Goal: Information Seeking & Learning: Find specific fact

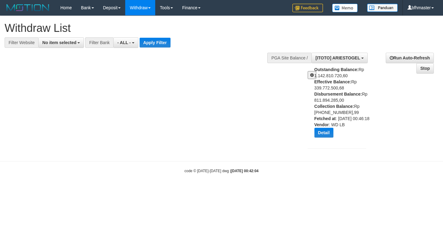
select select
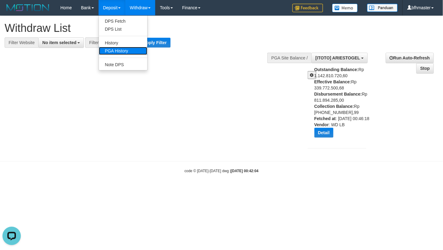
click at [120, 51] on link "PGA History" at bounding box center [123, 51] width 48 height 8
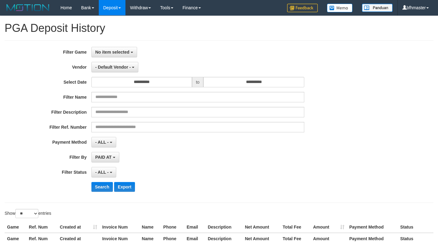
select select
select select "**"
drag, startPoint x: 89, startPoint y: 56, endPoint x: 92, endPoint y: 56, distance: 3.4
click at [91, 56] on div "**********" at bounding box center [182, 52] width 365 height 10
click at [100, 57] on button "No item selected" at bounding box center [114, 52] width 46 height 10
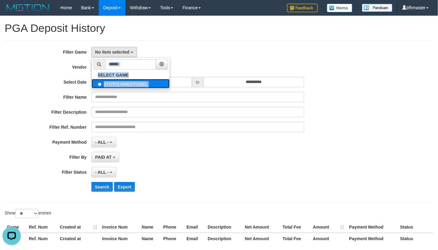
click at [104, 83] on label "[ITOTO] ARIESTOGEL" at bounding box center [131, 83] width 78 height 9
select select "***"
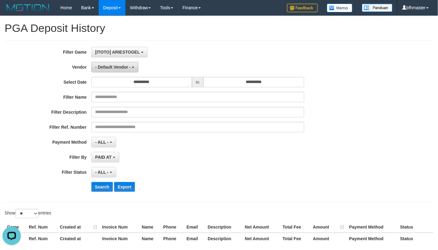
scroll to position [5, 0]
click at [143, 51] on button "[ITOTO] ARIESTOGEL" at bounding box center [119, 52] width 56 height 10
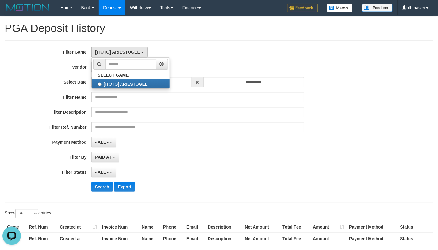
click at [217, 19] on div "**********" at bounding box center [219, 132] width 438 height 233
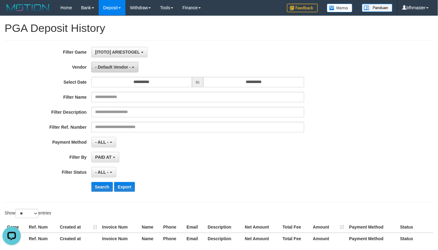
click at [110, 68] on span "- Default Vendor -" at bounding box center [113, 67] width 36 height 5
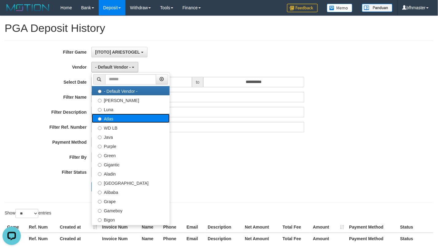
click at [112, 118] on label "Atlas" at bounding box center [131, 118] width 78 height 9
select select "**********"
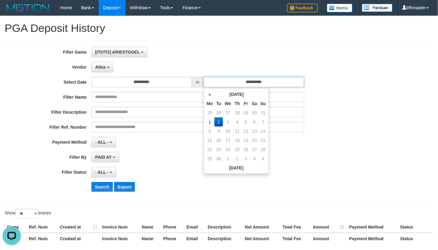
click at [227, 77] on input "**********" at bounding box center [253, 82] width 100 height 10
click at [209, 121] on td "1" at bounding box center [209, 121] width 9 height 9
type input "**********"
click at [158, 175] on div "- ALL - SELECT ALL - ALL - SELECT STATUS PENDING/UNPAID PAID CANCELED EXPIRED" at bounding box center [197, 172] width 213 height 10
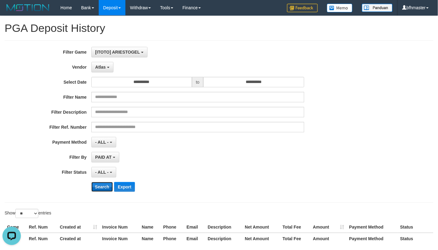
click at [104, 186] on button "Search" at bounding box center [102, 187] width 22 height 10
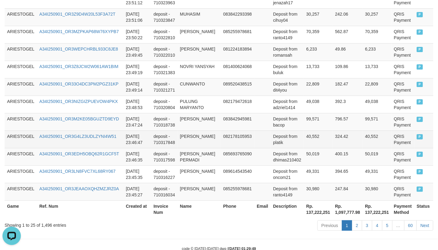
scroll to position [495, 0]
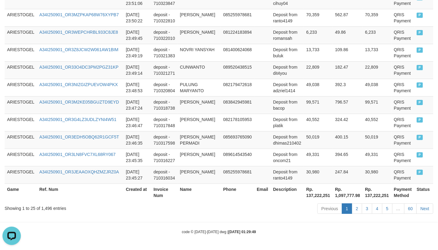
click at [314, 193] on th "Rp. 137,222,251" at bounding box center [318, 192] width 29 height 17
copy th "137,222,251"
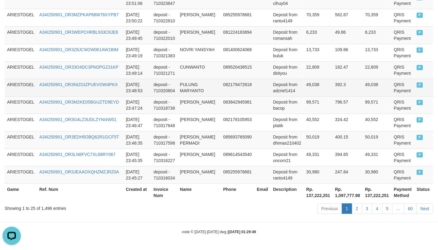
click at [259, 82] on td at bounding box center [262, 87] width 16 height 17
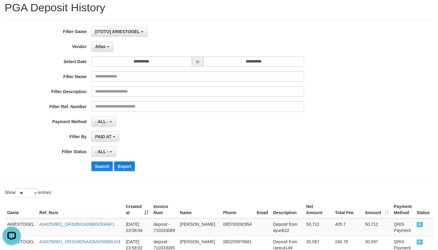
scroll to position [0, 0]
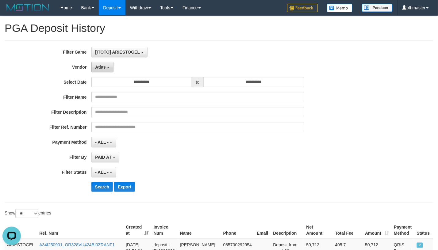
click at [105, 63] on button "Atlas" at bounding box center [102, 67] width 22 height 10
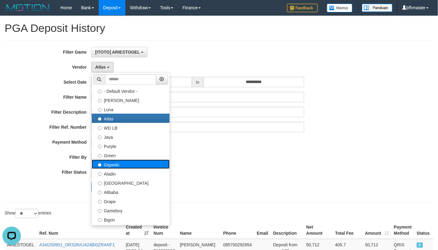
click at [104, 167] on label "Gigantic" at bounding box center [131, 164] width 78 height 9
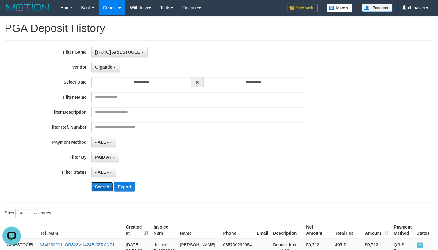
click at [105, 186] on button "Search" at bounding box center [102, 187] width 22 height 10
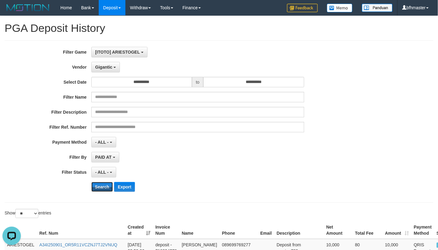
scroll to position [519, 0]
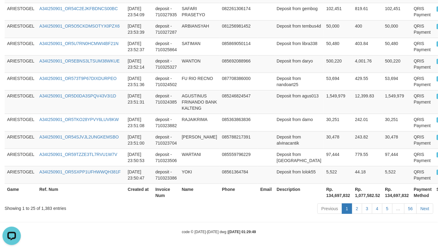
click at [324, 197] on th "Rp. 134,697,832" at bounding box center [338, 192] width 29 height 17
copy th "134,697,832"
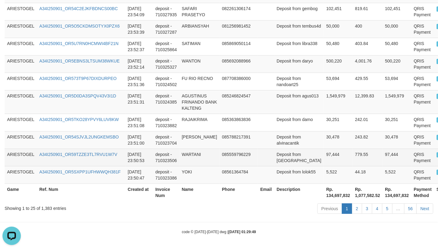
drag, startPoint x: 338, startPoint y: 152, endPoint x: 328, endPoint y: 152, distance: 9.2
click at [352, 152] on td "779.55" at bounding box center [367, 157] width 30 height 17
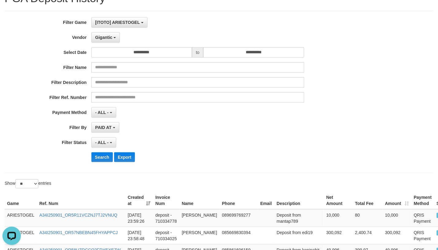
scroll to position [0, 0]
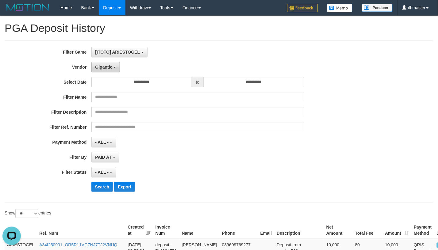
click at [97, 66] on span "Gigantic" at bounding box center [103, 67] width 17 height 5
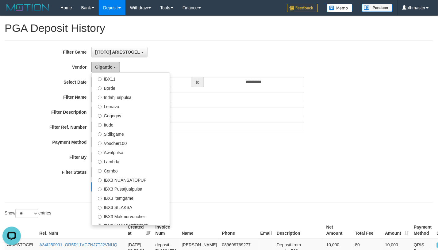
scroll to position [179, 0]
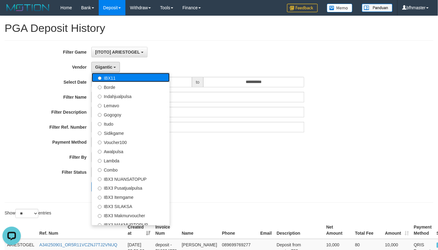
click at [118, 79] on label "IBX11" at bounding box center [131, 77] width 78 height 9
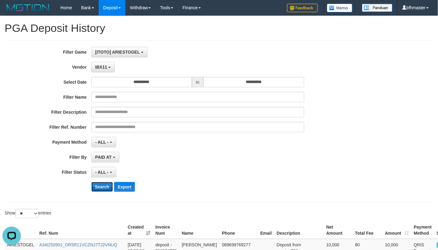
click at [106, 189] on button "Search" at bounding box center [102, 187] width 22 height 10
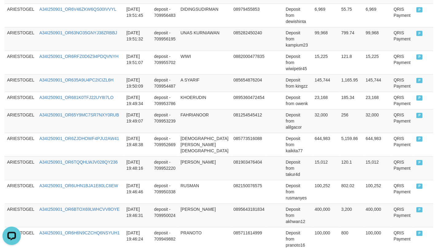
scroll to position [495, 0]
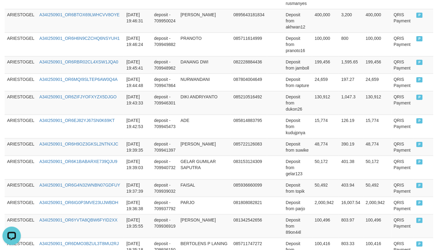
copy th "97,486,576"
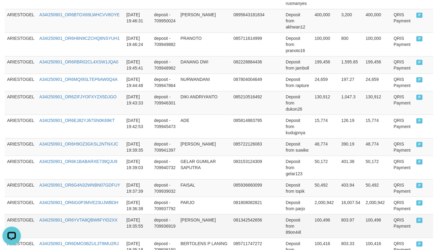
scroll to position [0, 0]
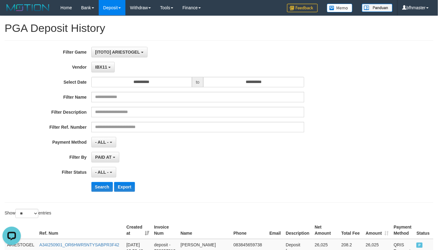
drag, startPoint x: 259, startPoint y: 52, endPoint x: 250, endPoint y: 56, distance: 10.3
click at [259, 52] on div "[ITOTO] ARIESTOGEL SELECT GAME [ITOTO] ARIESTOGEL" at bounding box center [197, 52] width 213 height 10
click at [93, 68] on button "IBX11" at bounding box center [103, 67] width 24 height 10
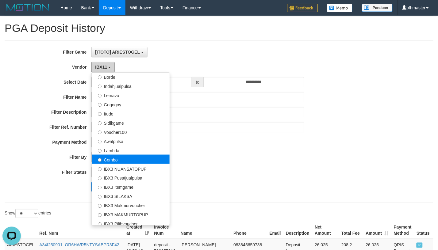
scroll to position [201, 0]
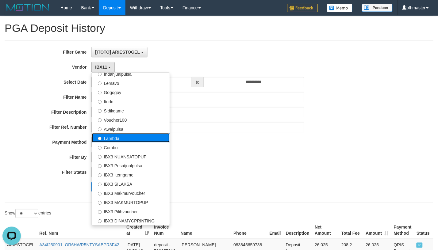
click at [122, 138] on label "Lambda" at bounding box center [131, 137] width 78 height 9
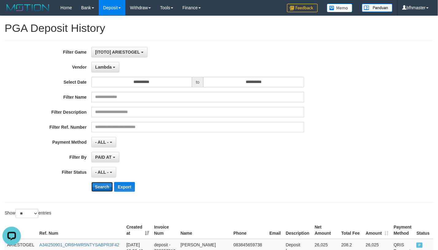
click at [100, 184] on button "Search" at bounding box center [102, 187] width 22 height 10
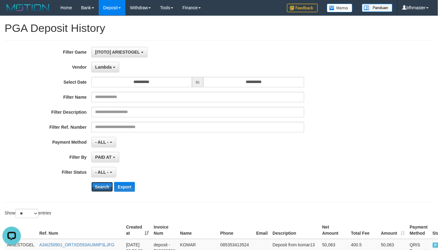
scroll to position [501, 0]
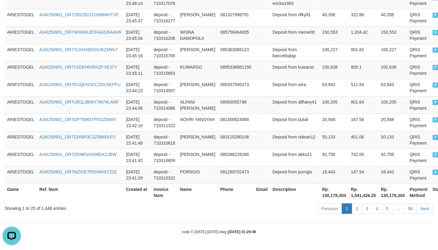
click at [320, 194] on th "Rp. 130,178,304" at bounding box center [334, 192] width 29 height 17
copy th "130,178,304"
click at [348, 69] on td "805.1" at bounding box center [363, 69] width 30 height 17
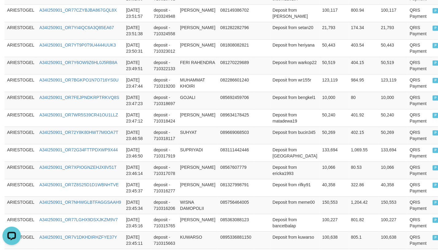
scroll to position [0, 0]
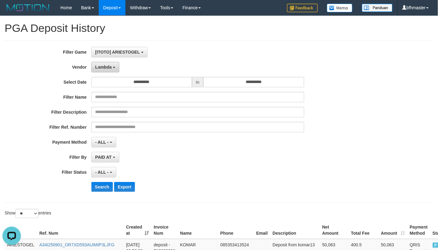
click at [105, 65] on span "Lambda" at bounding box center [103, 67] width 17 height 5
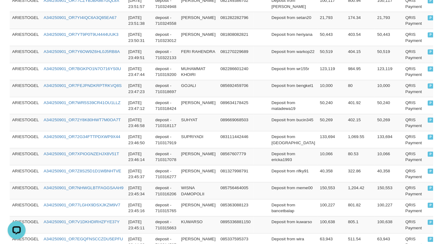
scroll to position [179, 0]
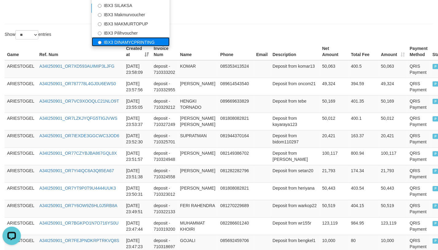
click at [124, 39] on label "IBX3 DINAMYCPRINTING" at bounding box center [131, 41] width 78 height 9
select select "**********"
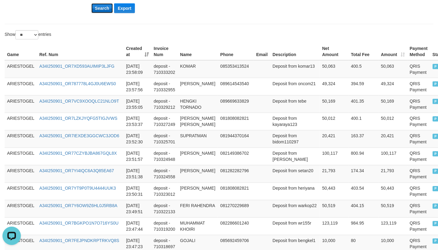
click at [100, 4] on button "Search" at bounding box center [102, 8] width 22 height 10
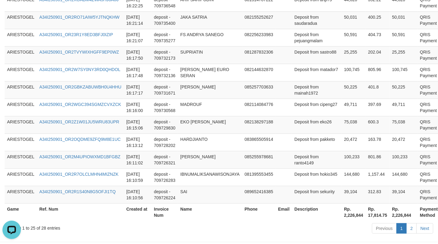
scroll to position [500, 0]
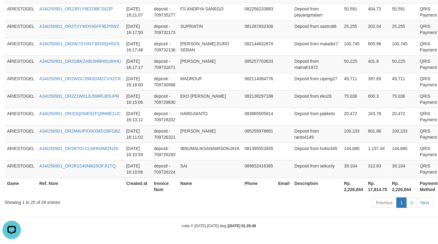
click at [341, 187] on th "Rp. 2,226,844" at bounding box center [353, 186] width 24 height 17
copy th "2,226,844"
click at [257, 95] on td "082138297188" at bounding box center [258, 98] width 33 height 17
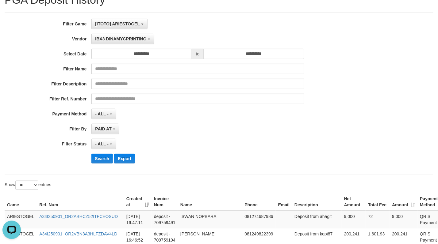
scroll to position [0, 0]
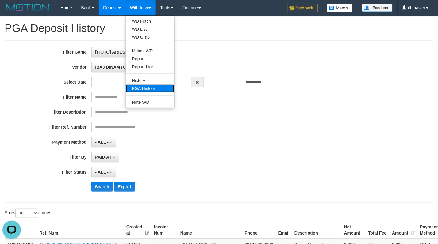
click at [139, 86] on link "PGA History" at bounding box center [150, 89] width 48 height 8
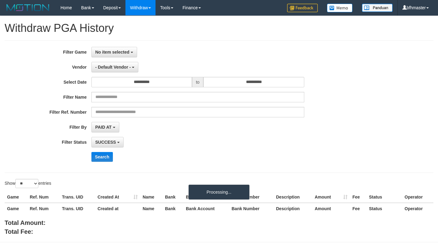
select select
select select "**"
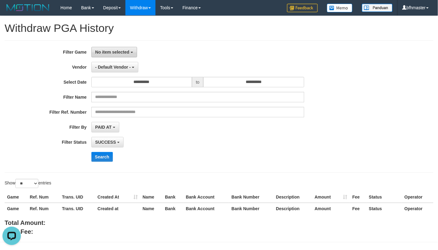
click at [111, 54] on span "No item selected" at bounding box center [112, 52] width 34 height 5
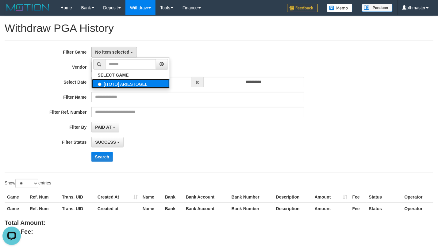
click at [111, 79] on label "[ITOTO] ARIESTOGEL" at bounding box center [131, 83] width 78 height 9
select select "***"
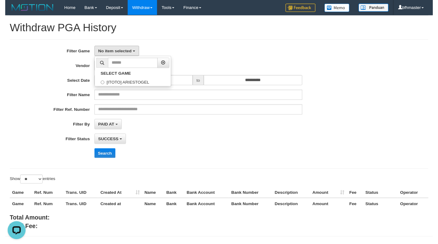
scroll to position [5, 0]
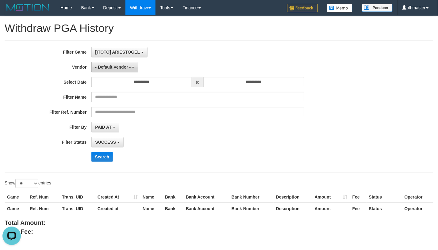
click at [116, 68] on span "- Default Vendor -" at bounding box center [113, 67] width 36 height 5
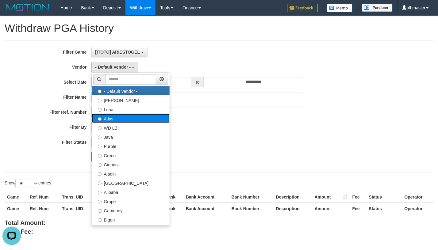
click at [115, 118] on label "Atlas" at bounding box center [131, 118] width 78 height 9
select select "**********"
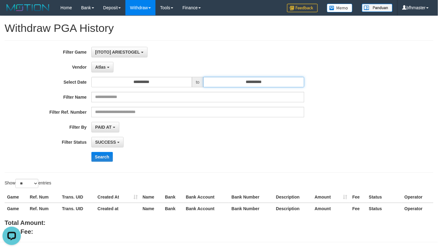
click at [243, 86] on input "**********" at bounding box center [253, 82] width 100 height 10
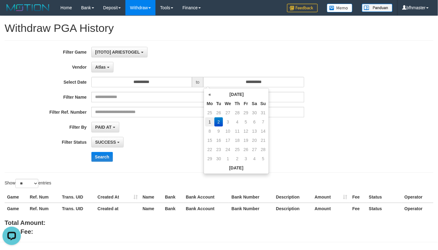
click at [210, 117] on td "1" at bounding box center [209, 121] width 9 height 9
type input "**********"
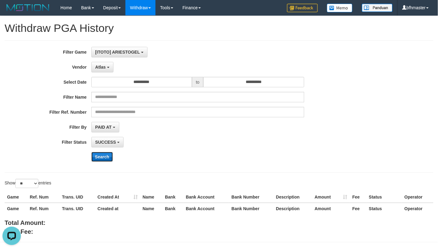
click at [97, 153] on button "Search" at bounding box center [102, 157] width 22 height 10
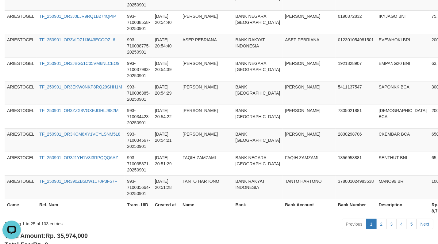
scroll to position [641, 0]
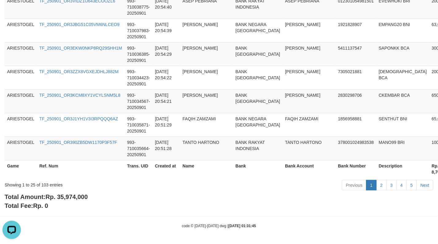
click at [429, 172] on th "Rp. 8,706,000" at bounding box center [443, 168] width 28 height 17
click at [83, 196] on span "Rp. 35,974,000" at bounding box center [66, 197] width 42 height 7
copy span "35,974,000"
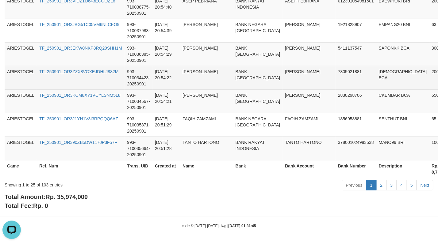
click at [335, 78] on td "7305021881" at bounding box center [355, 78] width 41 height 24
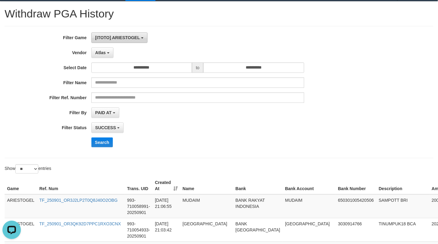
scroll to position [0, 0]
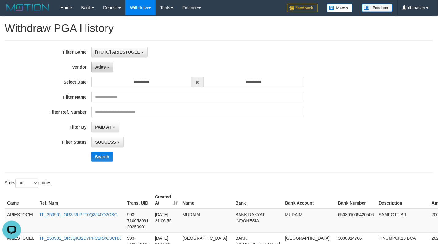
click at [95, 72] on button "Atlas" at bounding box center [102, 67] width 22 height 10
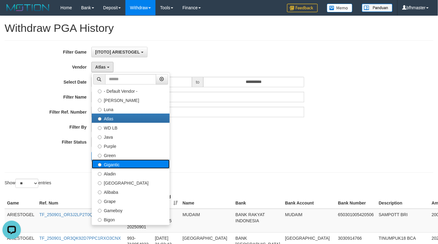
click at [117, 162] on label "Gigantic" at bounding box center [131, 164] width 78 height 9
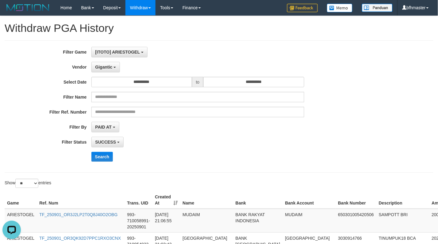
drag, startPoint x: 90, startPoint y: 162, endPoint x: 97, endPoint y: 161, distance: 7.1
click at [90, 162] on div "Search" at bounding box center [182, 157] width 365 height 10
click at [97, 161] on button "Search" at bounding box center [102, 157] width 22 height 10
click at [99, 154] on button "Search" at bounding box center [102, 157] width 22 height 10
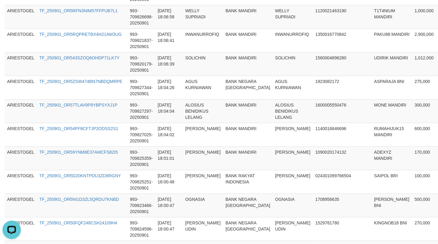
scroll to position [641, 0]
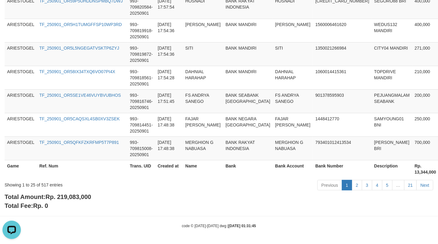
click at [79, 196] on span "Rp. 219,083,000" at bounding box center [68, 197] width 46 height 7
copy span "219,083,000"
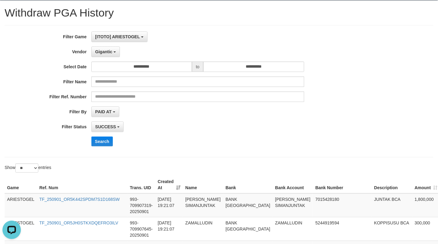
scroll to position [0, 0]
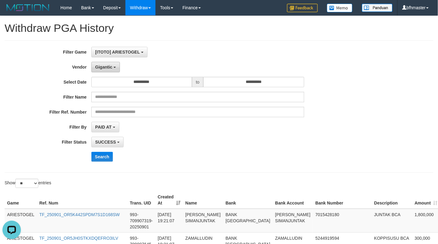
click at [100, 63] on button "Gigantic" at bounding box center [105, 67] width 29 height 10
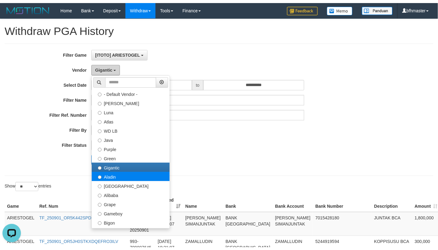
scroll to position [89, 0]
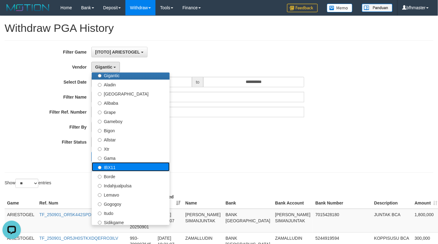
click at [121, 165] on label "IBX11" at bounding box center [131, 166] width 78 height 9
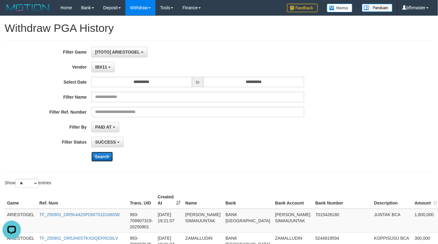
click at [106, 154] on button "Search" at bounding box center [102, 157] width 22 height 10
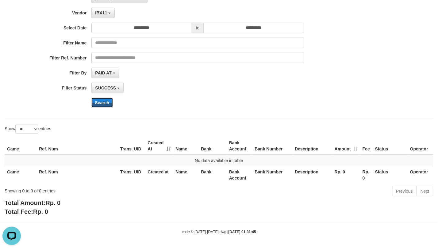
scroll to position [0, 0]
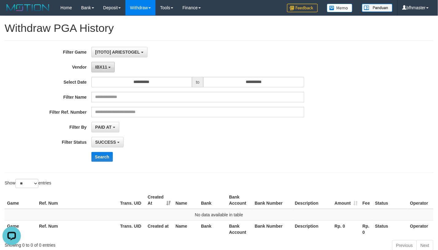
click at [109, 64] on button "IBX11" at bounding box center [103, 67] width 24 height 10
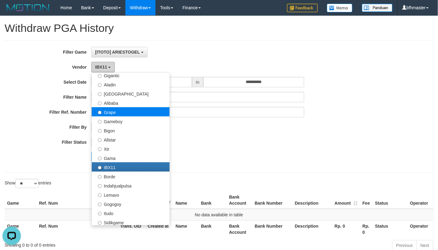
scroll to position [201, 0]
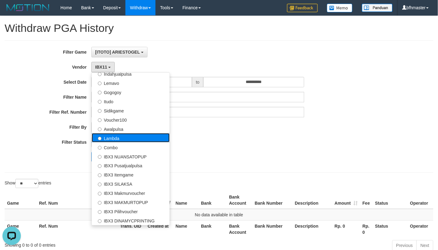
click at [113, 135] on label "Lambda" at bounding box center [131, 137] width 78 height 9
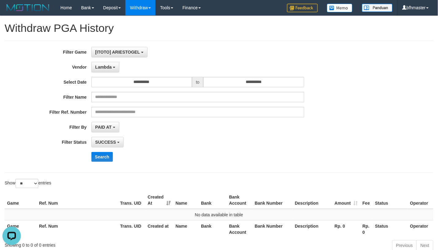
click at [91, 163] on div "**********" at bounding box center [182, 106] width 365 height 119
click at [97, 159] on button "Search" at bounding box center [102, 157] width 22 height 10
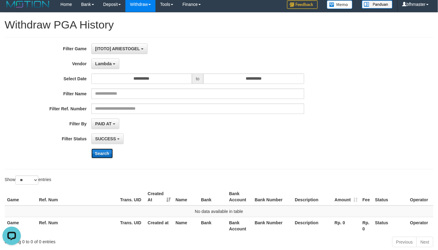
scroll to position [0, 0]
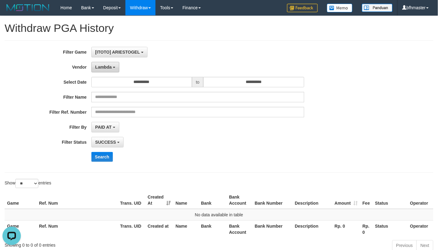
click at [109, 68] on span "Lambda" at bounding box center [103, 67] width 17 height 5
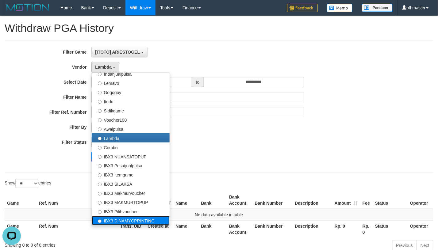
click at [109, 221] on label "IBX3 DINAMYCPRINTING" at bounding box center [131, 220] width 78 height 9
select select "**********"
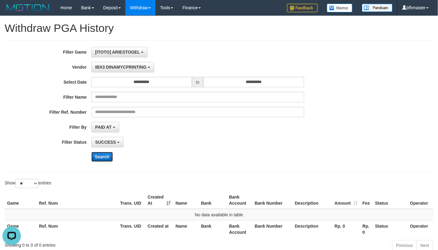
click at [103, 161] on button "Search" at bounding box center [102, 157] width 22 height 10
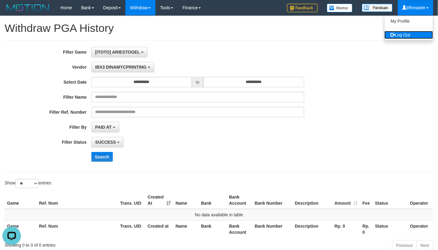
click at [400, 36] on link "Log Out" at bounding box center [408, 35] width 48 height 8
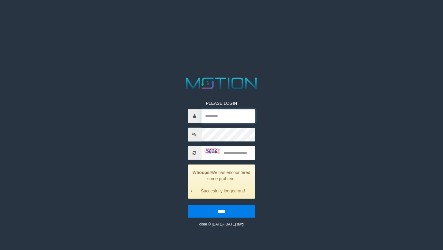
click at [235, 119] on input "text" at bounding box center [229, 116] width 54 height 14
paste input "*********"
type input "*********"
type input "****"
click at [188, 205] on input "*****" at bounding box center [222, 211] width 68 height 13
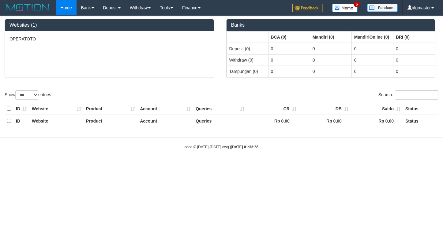
select select "***"
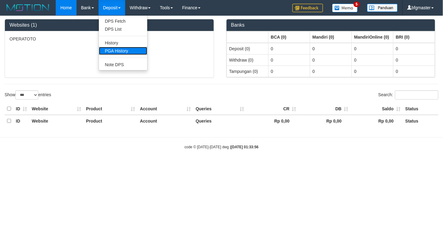
click at [112, 49] on link "PGA History" at bounding box center [123, 51] width 48 height 8
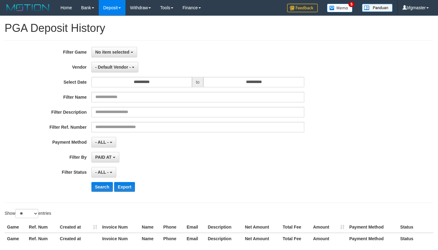
select select
select select "**"
click at [115, 54] on span "No item selected" at bounding box center [112, 52] width 34 height 5
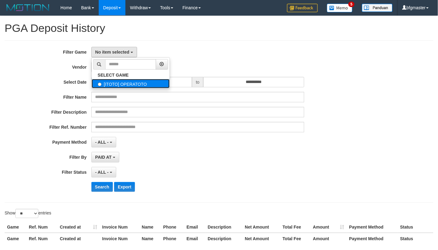
click at [115, 85] on label "[ITOTO] OPERATOTO" at bounding box center [131, 83] width 78 height 9
select select "***"
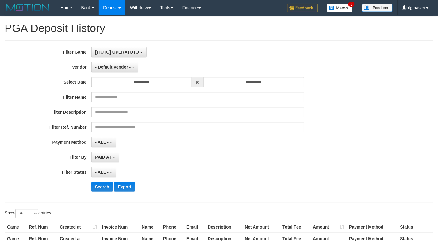
scroll to position [5, 0]
click at [111, 69] on span "- Default Vendor -" at bounding box center [113, 67] width 36 height 5
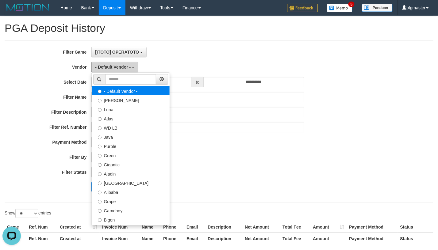
scroll to position [0, 0]
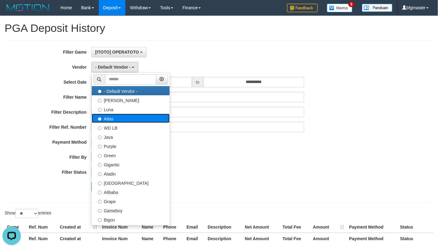
click at [111, 122] on label "Atlas" at bounding box center [131, 118] width 78 height 9
select select "**********"
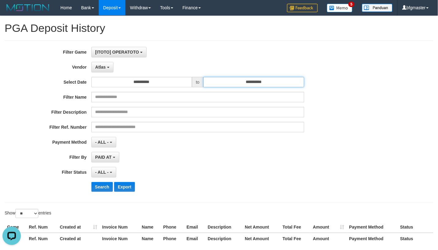
click at [230, 82] on input "**********" at bounding box center [253, 82] width 100 height 10
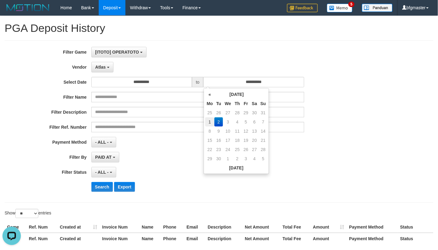
click at [207, 121] on td "1" at bounding box center [209, 121] width 9 height 9
type input "**********"
click at [98, 189] on button "Search" at bounding box center [102, 187] width 22 height 10
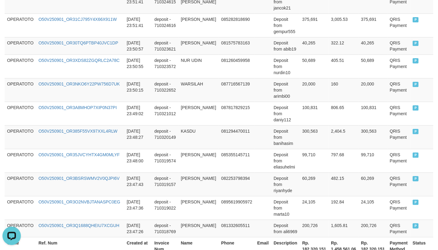
scroll to position [617, 0]
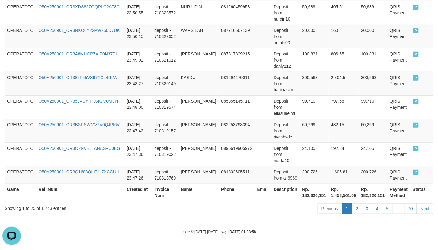
click at [313, 195] on th "Rp. 182,320,151" at bounding box center [314, 192] width 29 height 17
copy th "182,320,151"
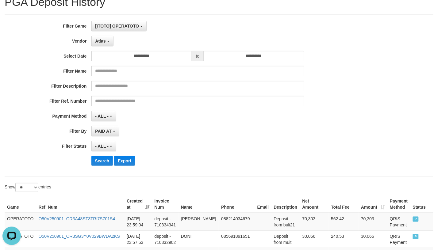
scroll to position [0, 0]
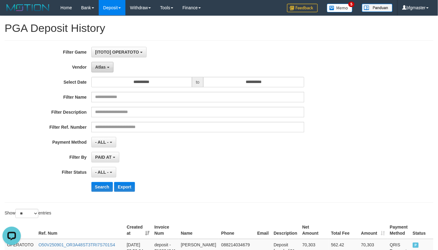
click at [104, 66] on span "Atlas" at bounding box center [100, 67] width 10 height 5
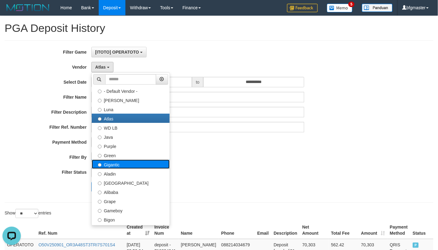
click at [114, 168] on label "Gigantic" at bounding box center [131, 164] width 78 height 9
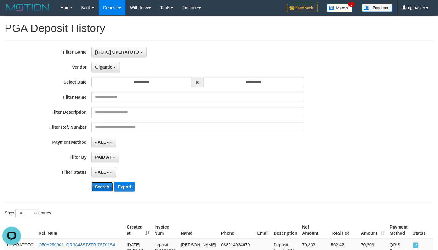
click at [92, 188] on button "Search" at bounding box center [102, 187] width 22 height 10
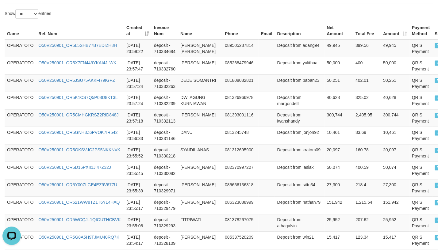
scroll to position [495, 0]
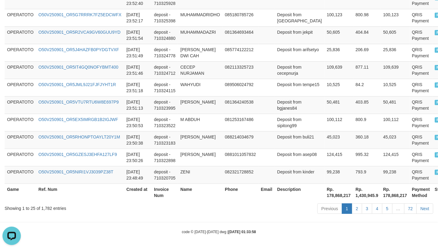
click at [327, 195] on th "Rp. 178,868,217" at bounding box center [338, 192] width 29 height 17
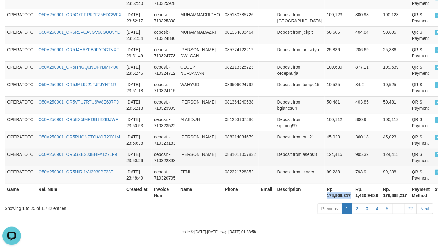
copy th "178,868,217"
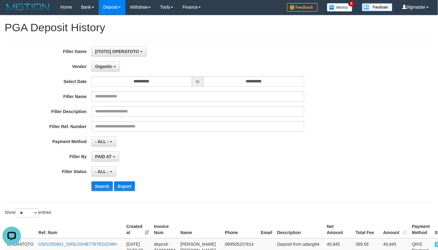
scroll to position [0, 0]
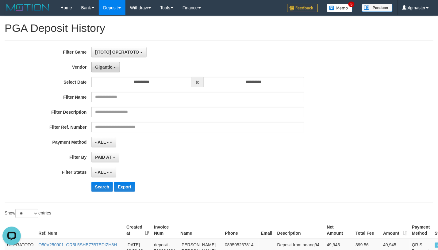
click at [99, 66] on span "Gigantic" at bounding box center [103, 67] width 17 height 5
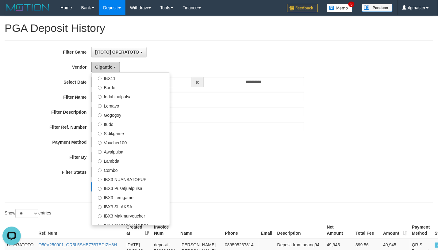
scroll to position [179, 0]
click at [119, 81] on label "IBX11" at bounding box center [131, 77] width 78 height 9
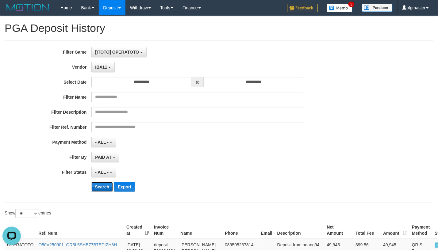
click at [107, 188] on button "Search" at bounding box center [102, 187] width 22 height 10
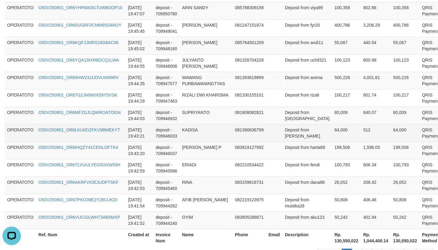
scroll to position [593, 0]
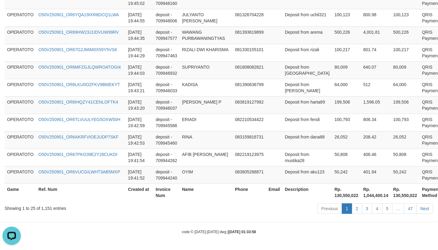
click at [332, 194] on th "Rp. 130,550,022" at bounding box center [346, 192] width 29 height 17
copy th "130,550,022"
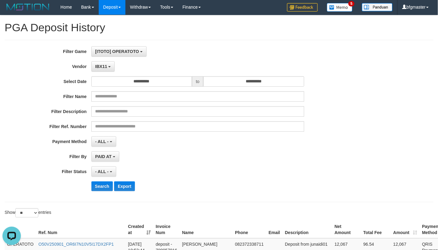
scroll to position [0, 0]
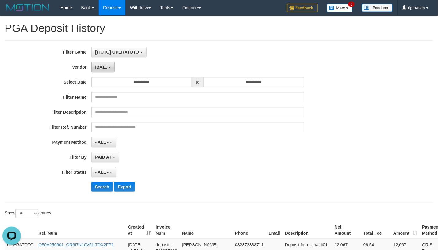
click at [101, 64] on button "IBX11" at bounding box center [103, 67] width 24 height 10
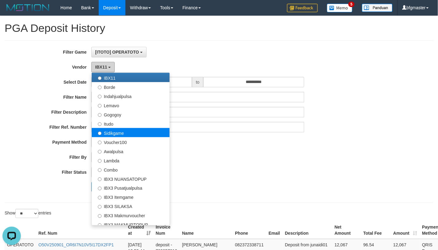
scroll to position [201, 0]
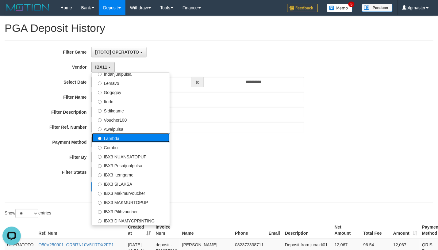
click at [121, 137] on label "Lambda" at bounding box center [131, 137] width 78 height 9
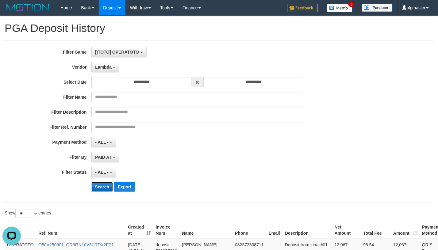
click at [101, 185] on button "Search" at bounding box center [102, 187] width 22 height 10
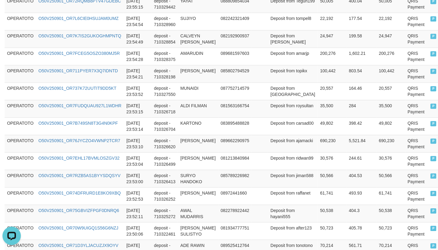
scroll to position [495, 0]
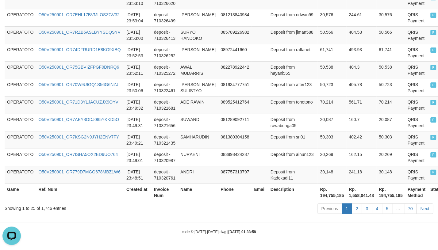
click at [317, 191] on th "Rp. 194,755,185" at bounding box center [331, 192] width 29 height 17
click at [317, 195] on th "Rp. 194,755,185" at bounding box center [331, 192] width 29 height 17
copy th "194,755,185"
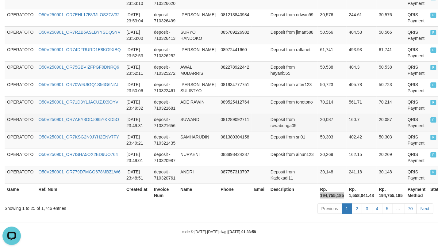
scroll to position [0, 0]
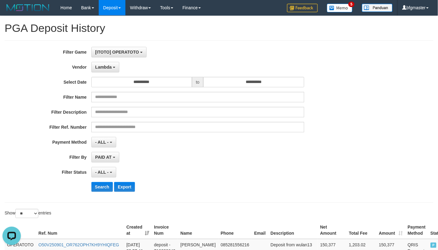
drag, startPoint x: 313, startPoint y: 59, endPoint x: 248, endPoint y: 72, distance: 67.2
click at [313, 58] on div "**********" at bounding box center [182, 122] width 365 height 150
click at [95, 63] on button "Lambda" at bounding box center [105, 67] width 28 height 10
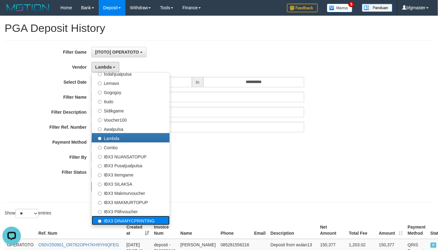
click at [111, 222] on label "IBX3 DINAMYCPRINTING" at bounding box center [131, 220] width 78 height 9
select select "**********"
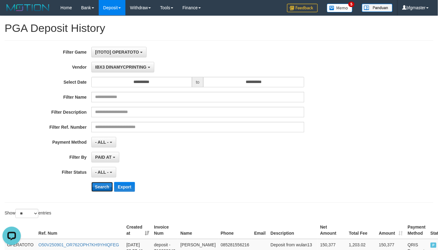
click at [102, 187] on button "Search" at bounding box center [102, 187] width 22 height 10
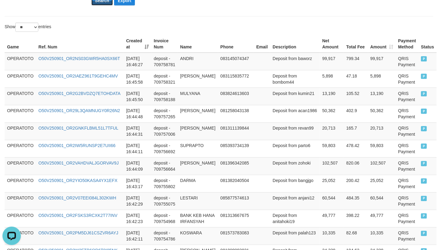
scroll to position [507, 0]
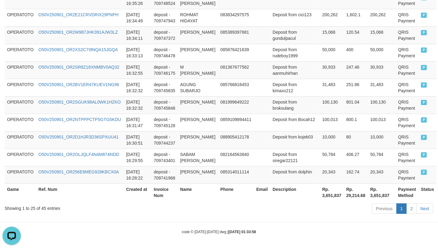
click at [320, 193] on th "Rp. 3,651,837" at bounding box center [332, 192] width 24 height 17
copy th "3,651,837"
click at [284, 97] on td "Deposit from broksulang" at bounding box center [295, 104] width 50 height 17
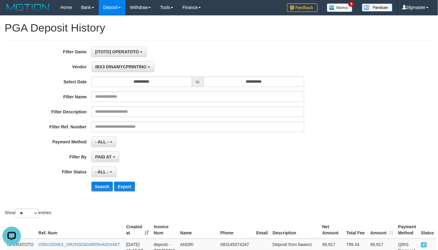
scroll to position [0, 0]
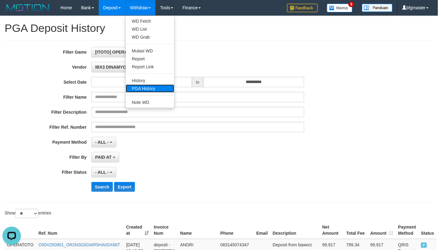
click at [146, 88] on link "PGA History" at bounding box center [150, 89] width 48 height 8
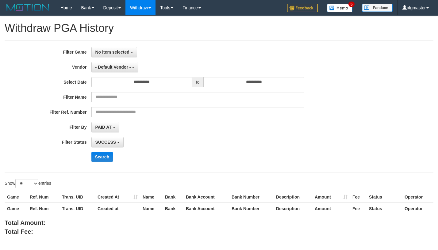
select select
select select "**"
click at [127, 50] on span "No item selected" at bounding box center [112, 52] width 34 height 5
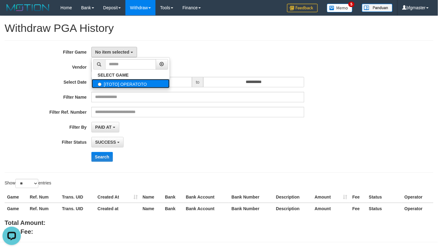
click at [123, 82] on label "[ITOTO] OPERATOTO" at bounding box center [131, 83] width 78 height 9
select select "***"
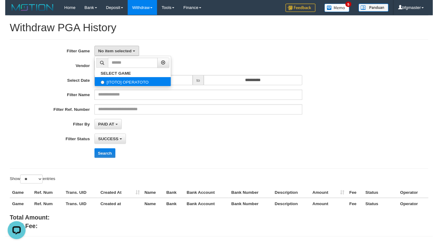
scroll to position [5, 0]
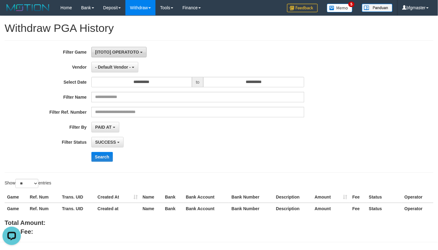
click at [98, 54] on span "[ITOTO] OPERATOTO" at bounding box center [117, 52] width 44 height 5
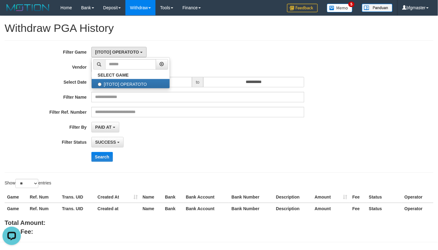
click at [216, 42] on div "**********" at bounding box center [219, 106] width 428 height 132
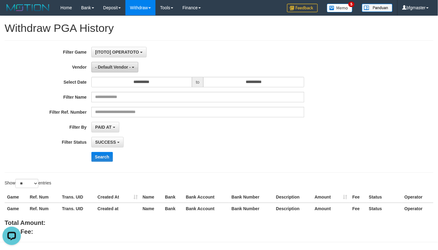
click at [125, 65] on button "- Default Vendor -" at bounding box center [114, 67] width 47 height 10
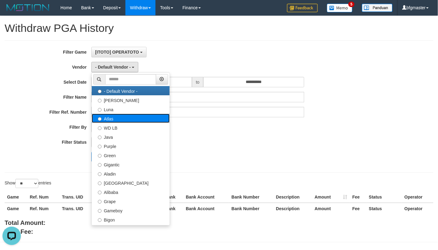
click at [116, 119] on label "Atlas" at bounding box center [131, 118] width 78 height 9
select select "**********"
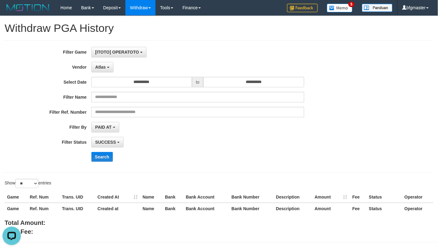
click at [215, 91] on div "**********" at bounding box center [182, 106] width 365 height 119
click at [221, 85] on input "**********" at bounding box center [253, 82] width 100 height 10
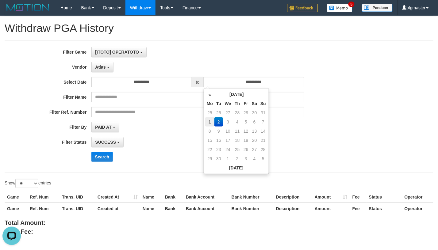
click at [210, 119] on td "1" at bounding box center [209, 121] width 9 height 9
type input "**********"
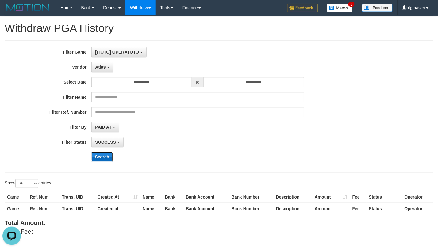
click at [100, 155] on button "Search" at bounding box center [102, 157] width 22 height 10
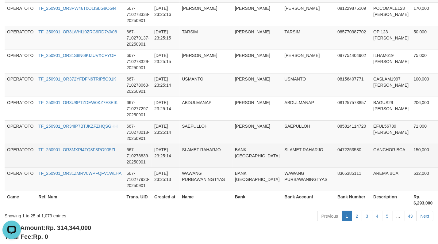
scroll to position [641, 0]
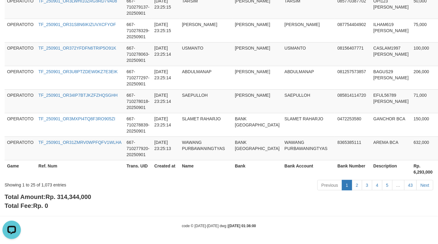
click at [80, 196] on span "Rp. 314,344,000" at bounding box center [68, 197] width 46 height 7
copy span "314,344,000"
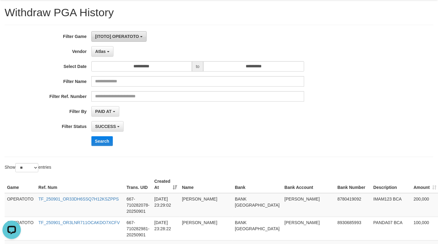
scroll to position [15, 0]
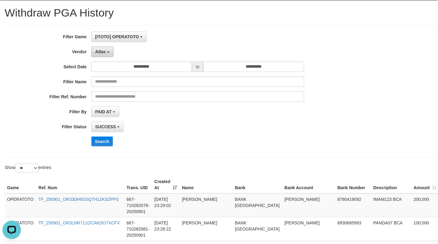
click at [99, 55] on button "Atlas" at bounding box center [102, 52] width 22 height 10
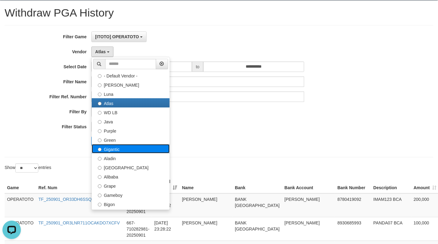
click at [106, 148] on label "Gigantic" at bounding box center [131, 148] width 78 height 9
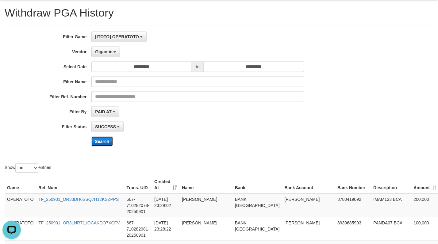
click at [99, 140] on button "Search" at bounding box center [102, 142] width 22 height 10
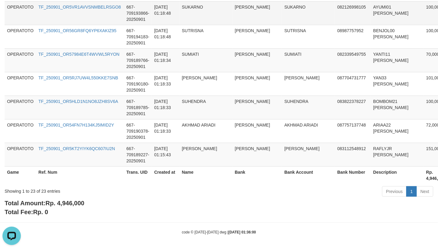
scroll to position [588, 0]
click at [54, 203] on span "Rp. 4,946,000" at bounding box center [64, 202] width 39 height 7
copy span "."
click at [68, 202] on span "Rp. 4,946,000" at bounding box center [64, 202] width 39 height 7
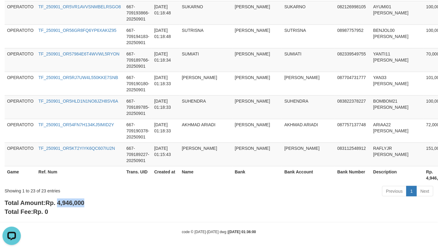
click at [68, 202] on span "Rp. 4,946,000" at bounding box center [64, 202] width 39 height 7
copy span "4,946,000"
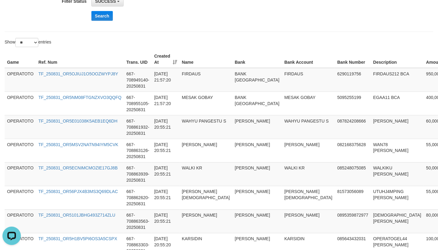
scroll to position [0, 0]
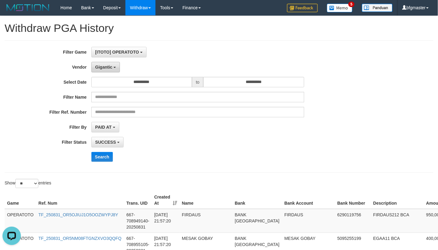
click at [104, 64] on button "Gigantic" at bounding box center [105, 67] width 29 height 10
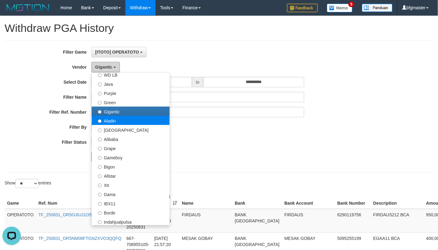
scroll to position [89, 0]
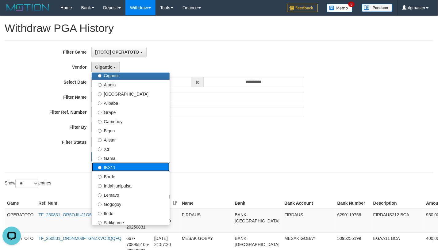
click at [115, 170] on label "IBX11" at bounding box center [131, 166] width 78 height 9
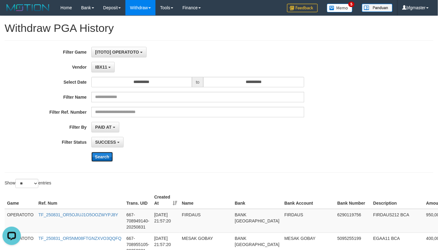
click at [109, 160] on button "Search" at bounding box center [102, 157] width 22 height 10
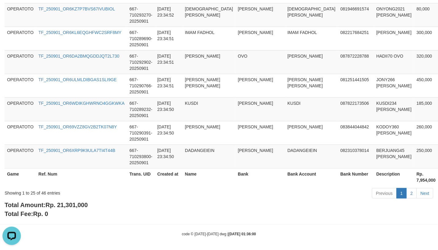
scroll to position [635, 0]
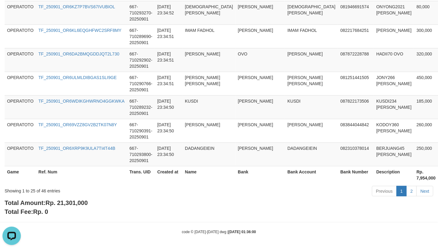
click at [67, 204] on span "Rp. 21,301,000" at bounding box center [66, 202] width 42 height 7
copy span "21,301,000"
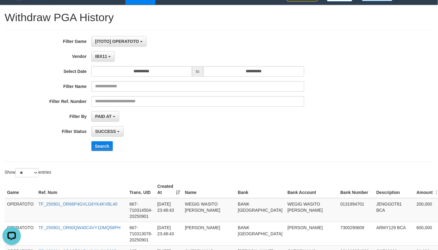
scroll to position [9, 0]
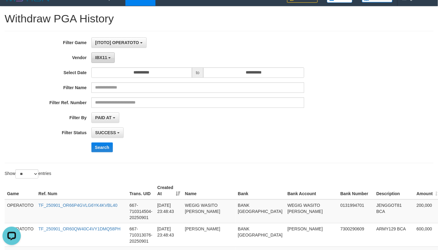
click at [102, 58] on span "IBX11" at bounding box center [101, 57] width 12 height 5
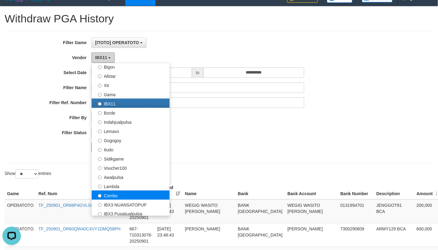
scroll to position [178, 0]
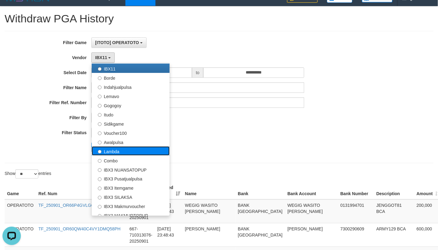
click at [116, 151] on label "Lambda" at bounding box center [131, 150] width 78 height 9
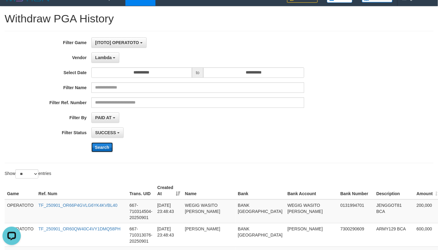
click at [103, 148] on button "Search" at bounding box center [102, 147] width 22 height 10
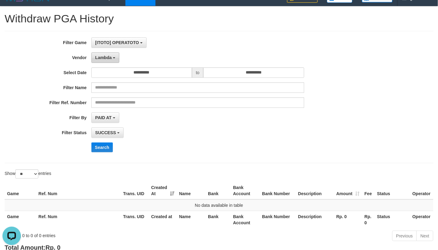
drag, startPoint x: 98, startPoint y: 54, endPoint x: 102, endPoint y: 56, distance: 4.3
click at [100, 54] on button "Lambda" at bounding box center [105, 57] width 28 height 10
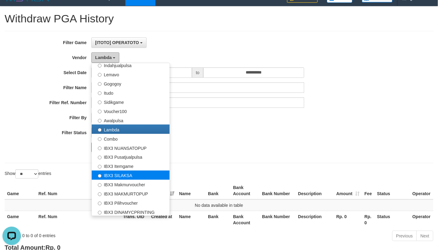
scroll to position [201, 0]
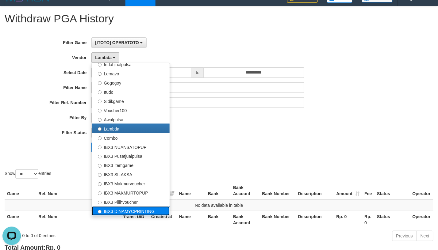
click at [125, 212] on label "IBX3 DINAMYCPRINTING" at bounding box center [131, 210] width 78 height 9
select select "**********"
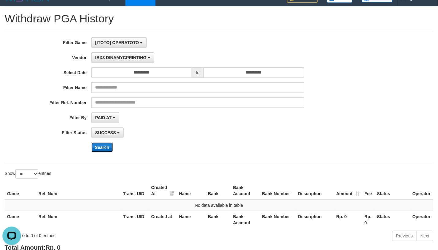
click at [105, 150] on button "Search" at bounding box center [102, 147] width 22 height 10
